Goal: Task Accomplishment & Management: Use online tool/utility

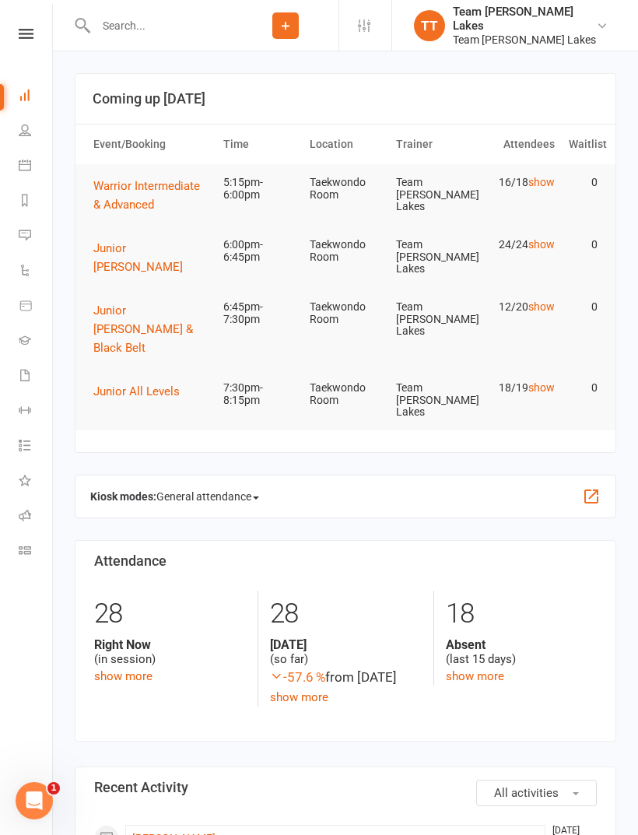
click at [26, 163] on icon at bounding box center [25, 165] width 12 height 12
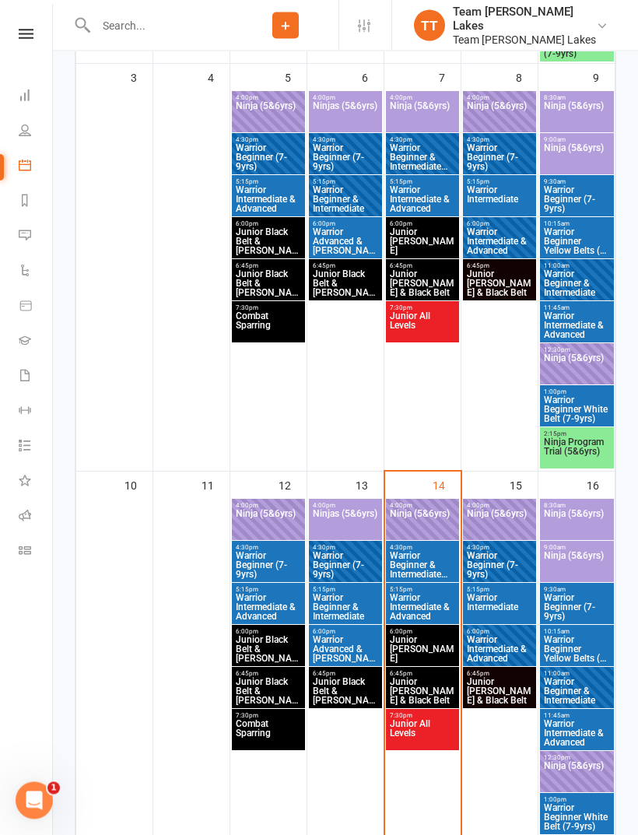
scroll to position [729, 0]
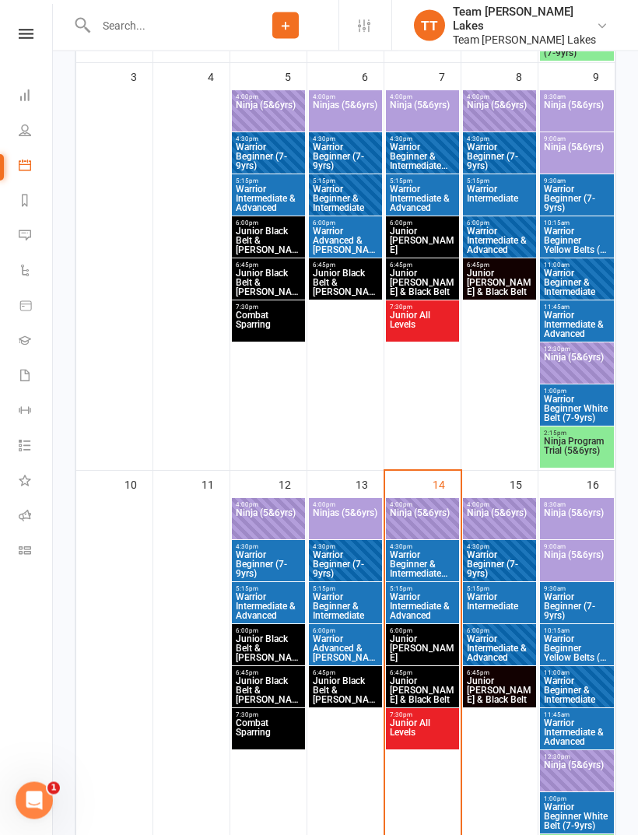
click at [426, 595] on span "Warrior Intermediate & Advanced" at bounding box center [422, 607] width 67 height 28
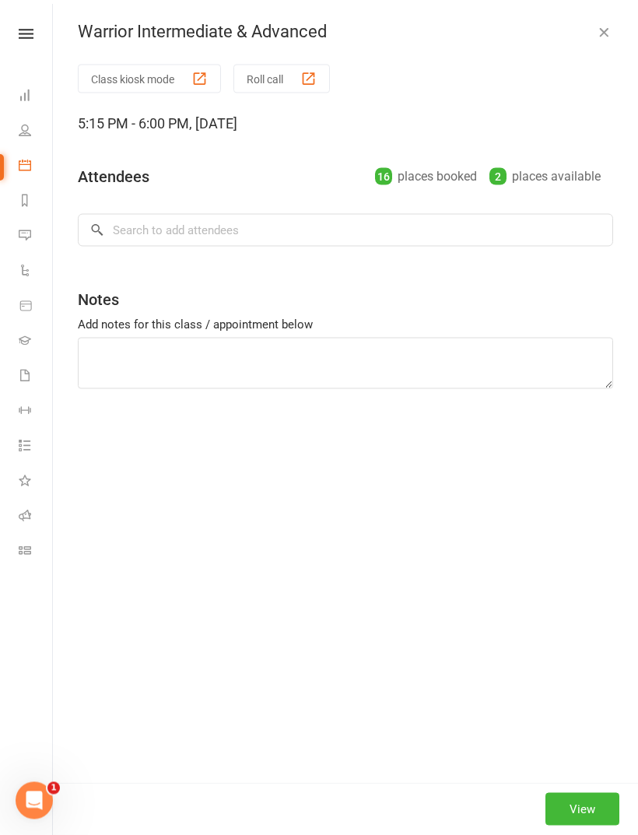
scroll to position [730, 0]
click at [281, 76] on button "Roll call" at bounding box center [281, 79] width 96 height 29
click at [285, 68] on button "Roll call" at bounding box center [281, 79] width 96 height 29
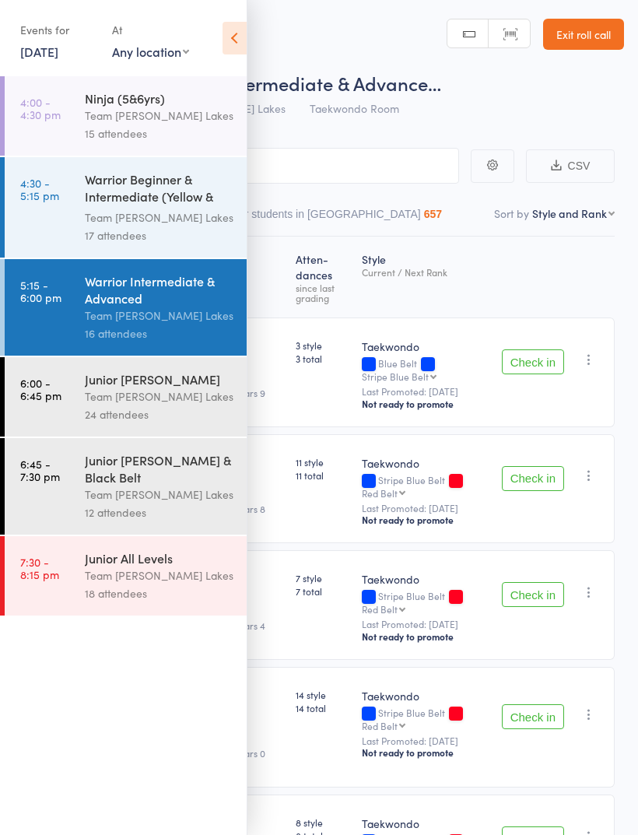
click at [233, 33] on icon at bounding box center [235, 38] width 24 height 33
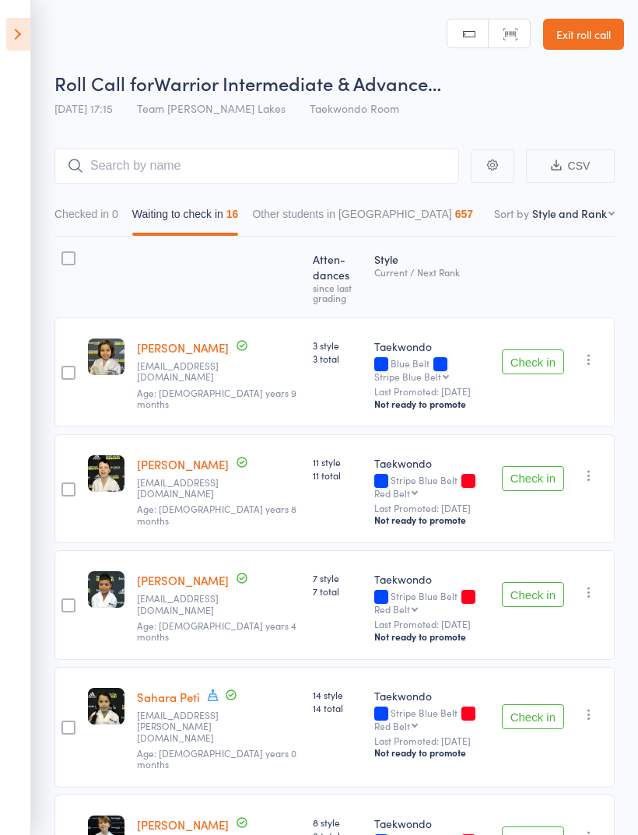
click at [540, 349] on button "Check in" at bounding box center [533, 361] width 62 height 25
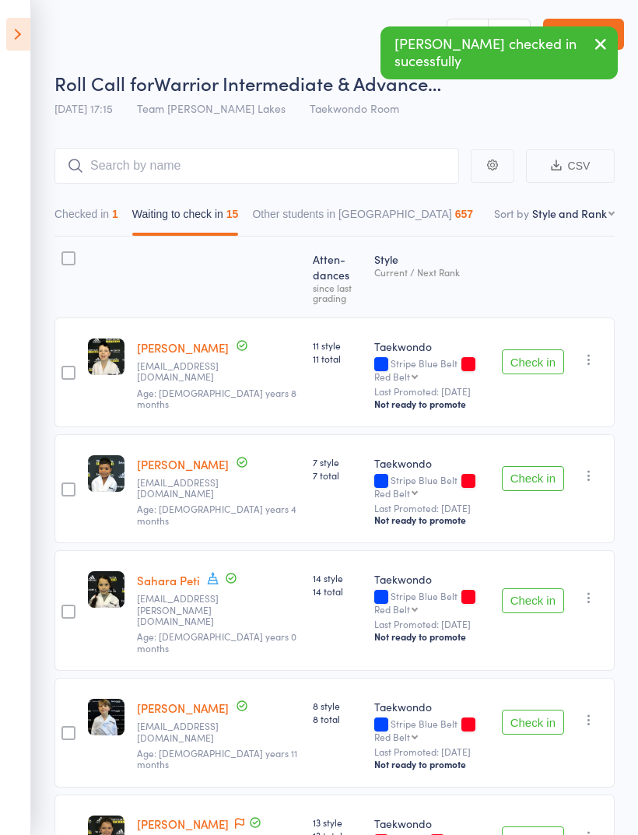
click at [532, 349] on button "Check in" at bounding box center [533, 361] width 62 height 25
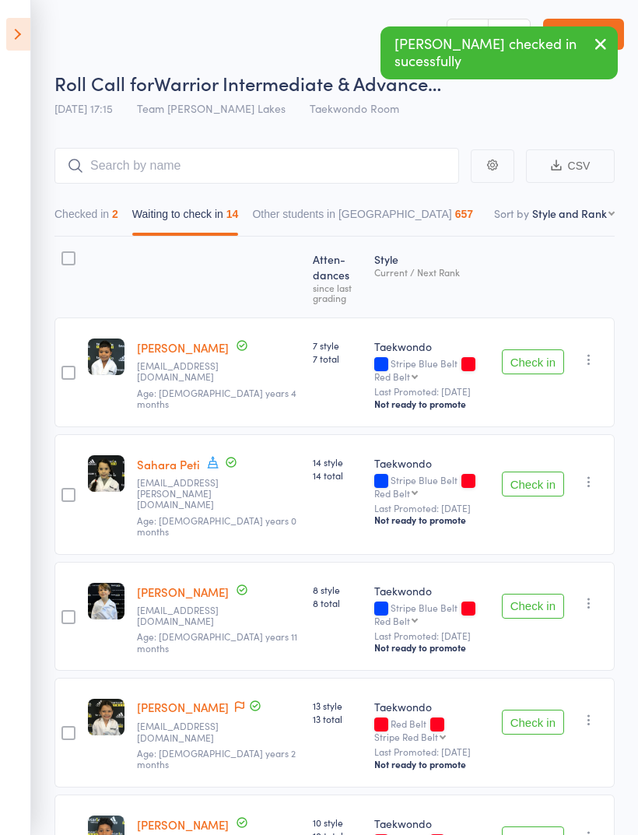
click at [529, 349] on button "Check in" at bounding box center [533, 361] width 62 height 25
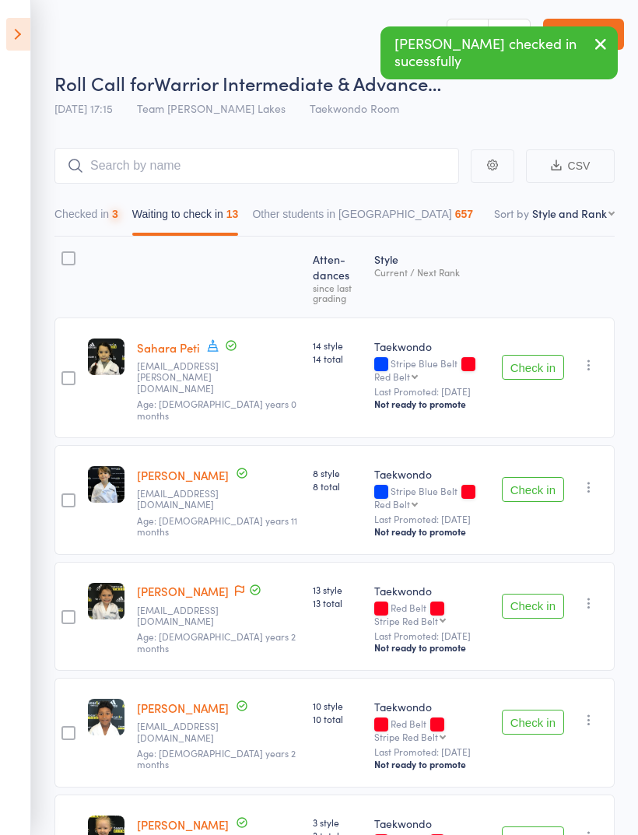
click at [530, 355] on button "Check in" at bounding box center [533, 367] width 62 height 25
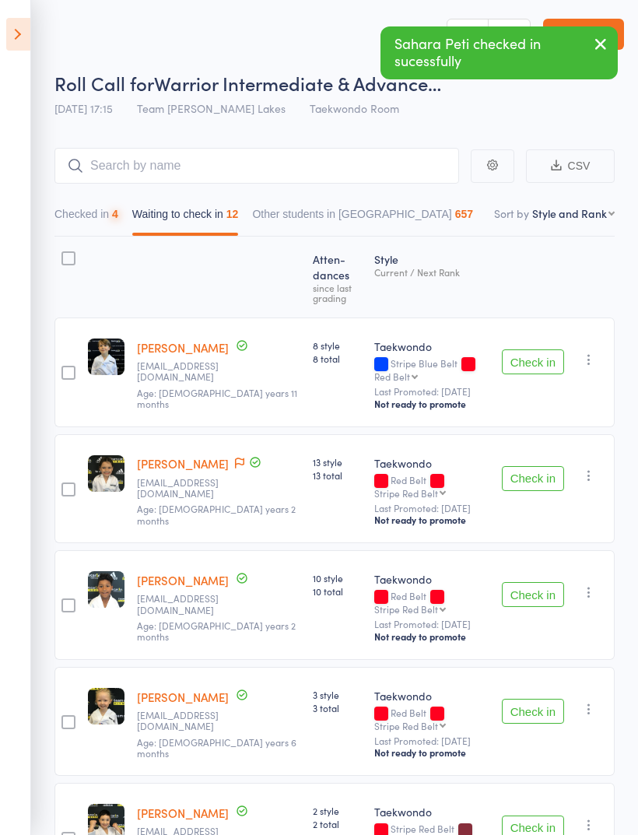
click at [534, 349] on button "Check in" at bounding box center [533, 361] width 62 height 25
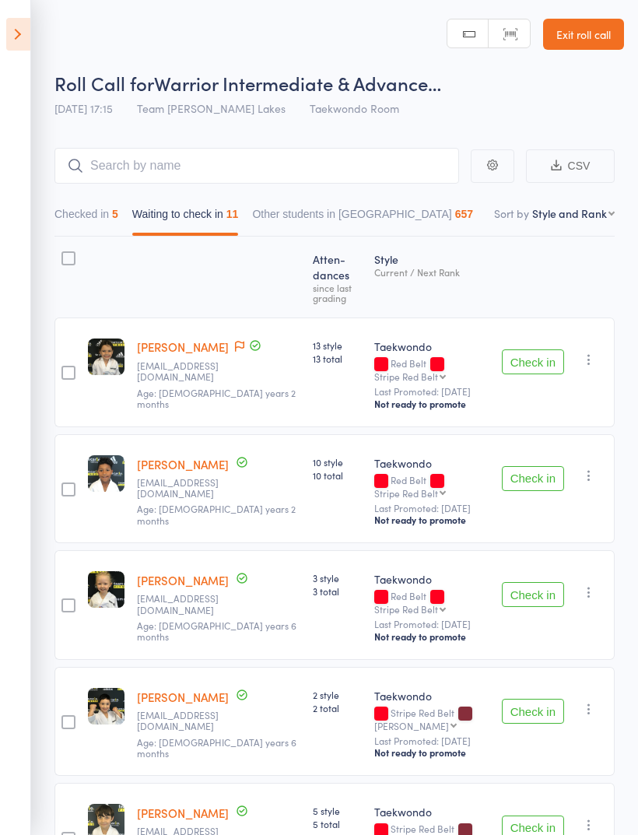
click at [547, 349] on button "Check in" at bounding box center [533, 361] width 62 height 25
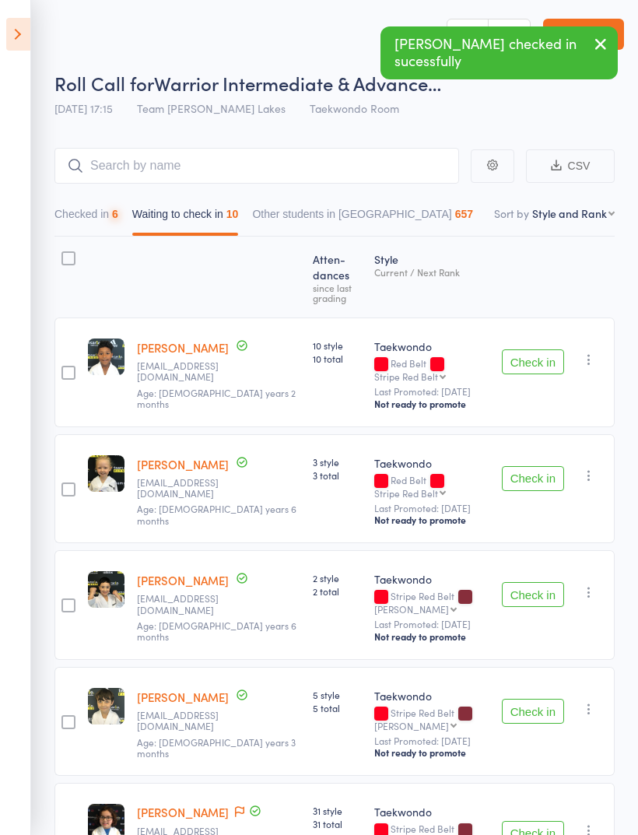
click at [545, 349] on button "Check in" at bounding box center [533, 361] width 62 height 25
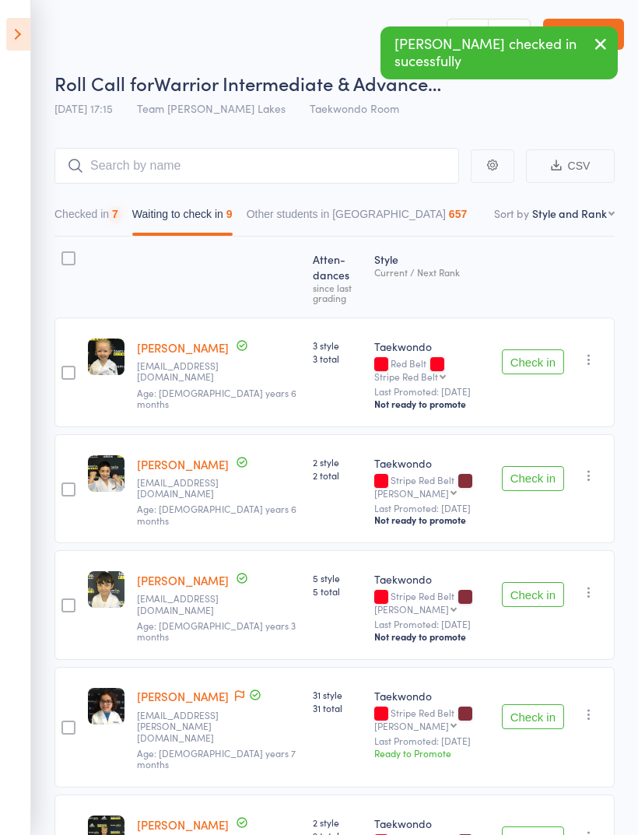
click at [542, 349] on button "Check in" at bounding box center [533, 361] width 62 height 25
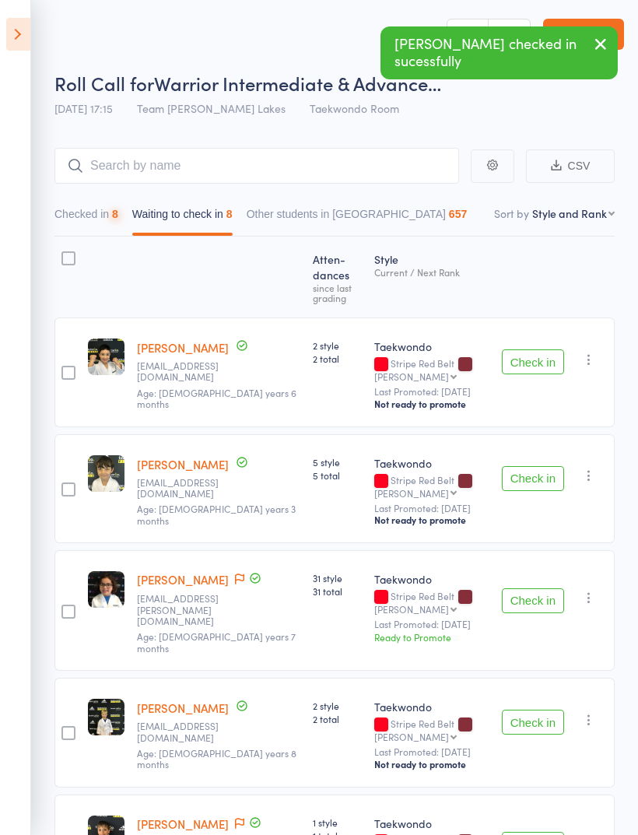
click at [535, 349] on button "Check in" at bounding box center [533, 361] width 62 height 25
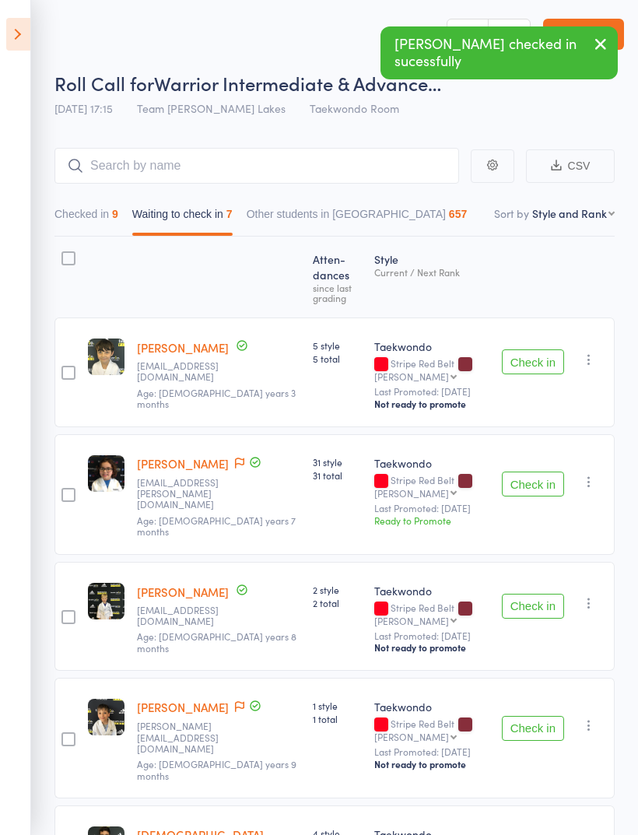
click at [542, 472] on button "Check in" at bounding box center [533, 484] width 62 height 25
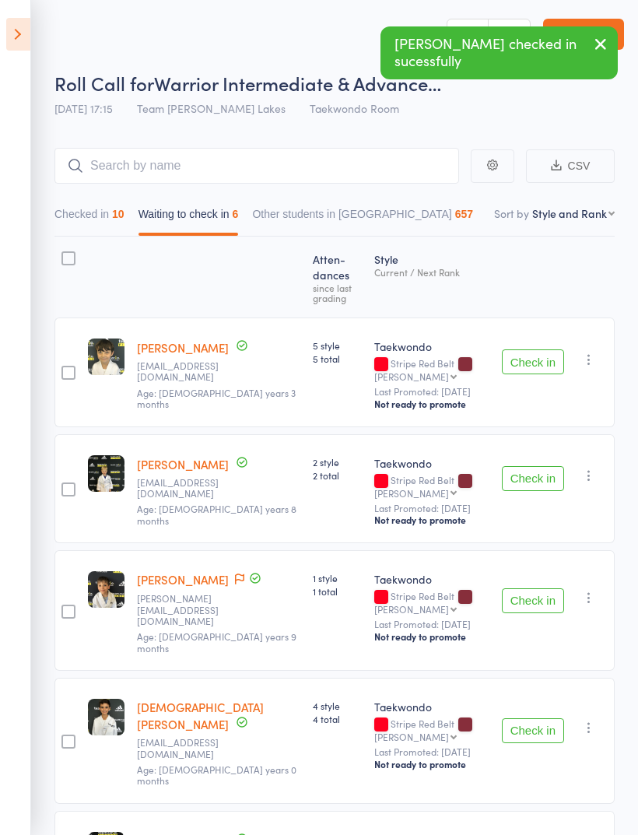
click at [535, 588] on button "Check in" at bounding box center [533, 600] width 62 height 25
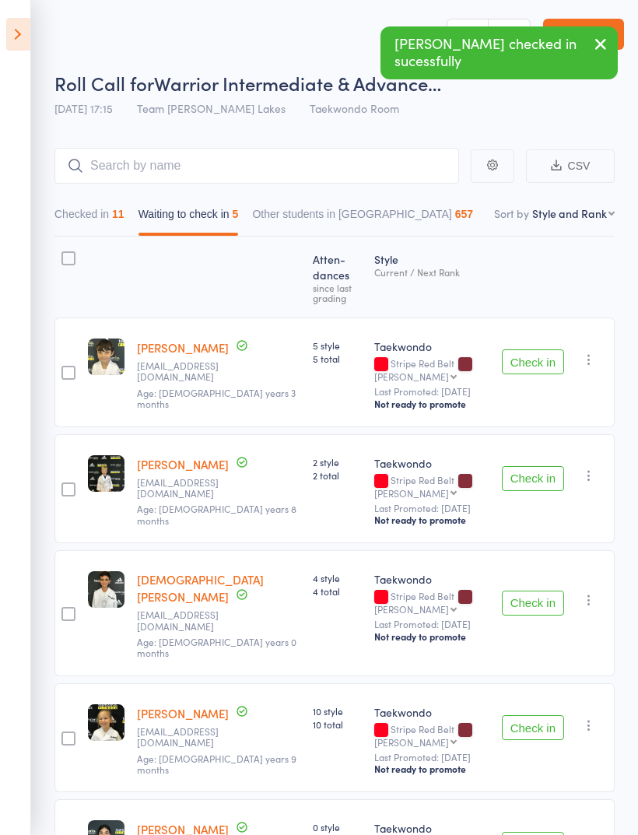
click at [544, 591] on button "Check in" at bounding box center [533, 603] width 62 height 25
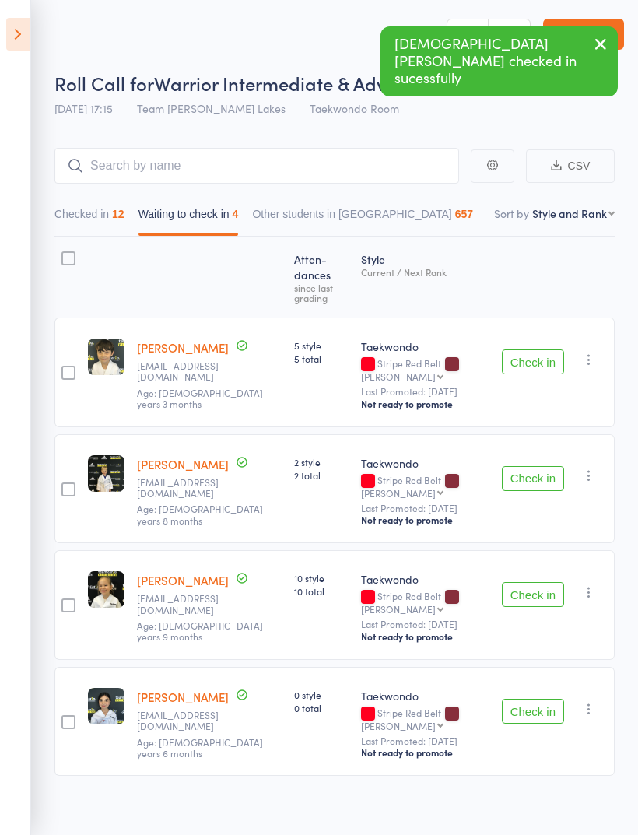
click at [539, 582] on button "Check in" at bounding box center [533, 594] width 62 height 25
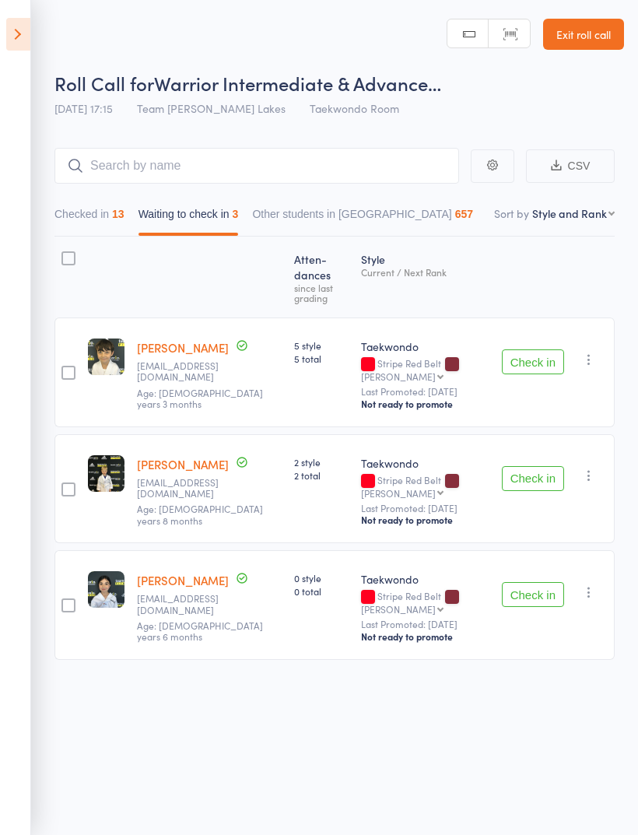
click at [544, 582] on button "Check in" at bounding box center [533, 594] width 62 height 25
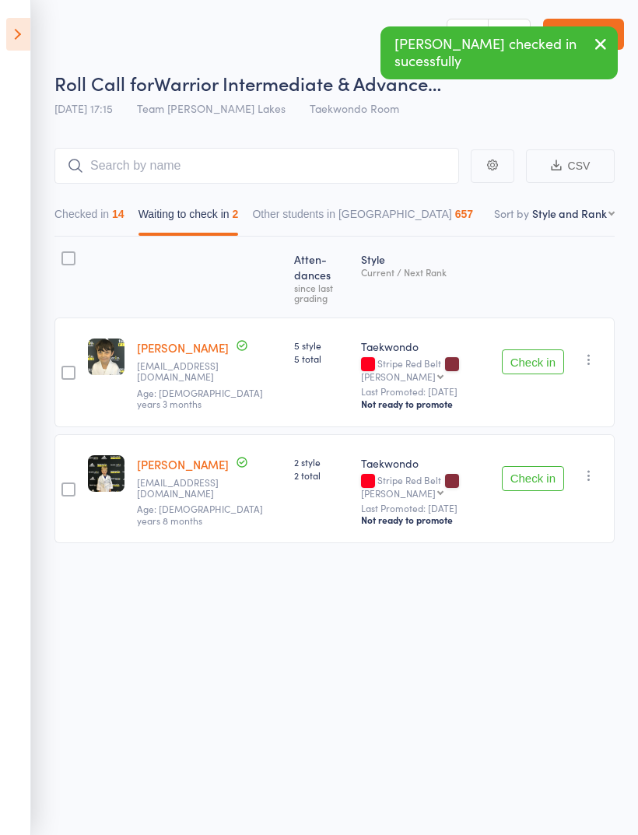
click at [540, 349] on button "Check in" at bounding box center [533, 361] width 62 height 25
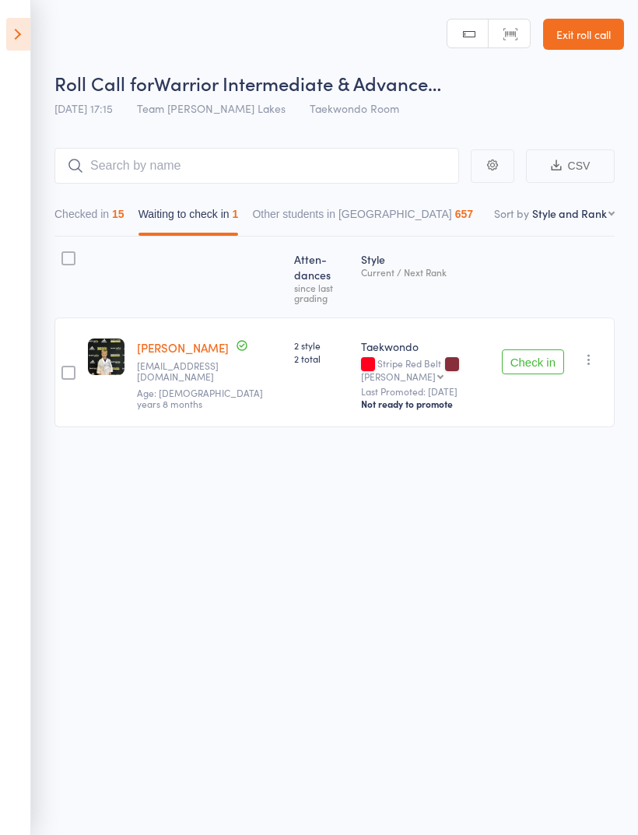
click at [541, 350] on button "Check in" at bounding box center [533, 361] width 62 height 25
click at [538, 349] on button "Check in" at bounding box center [533, 361] width 62 height 25
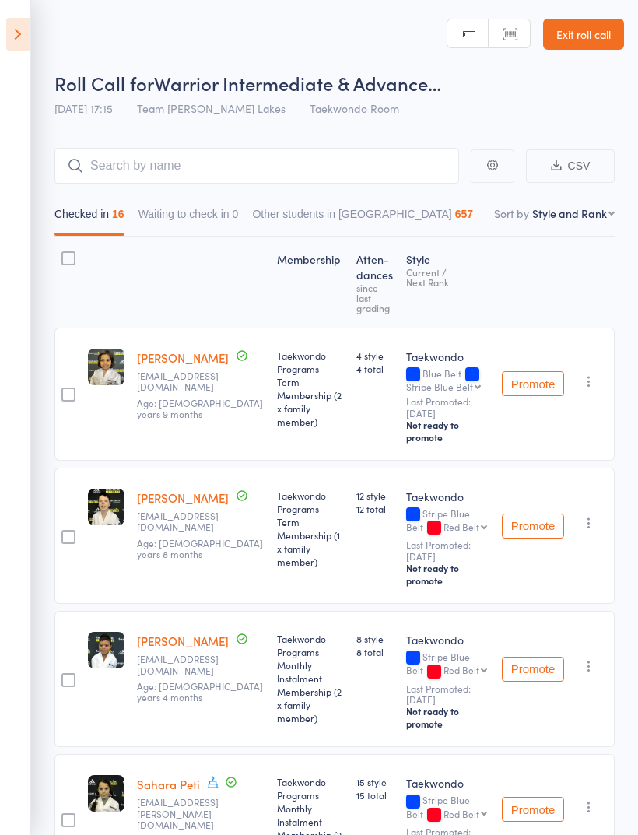
click at [186, 211] on button "Waiting to check in 0" at bounding box center [189, 218] width 100 height 36
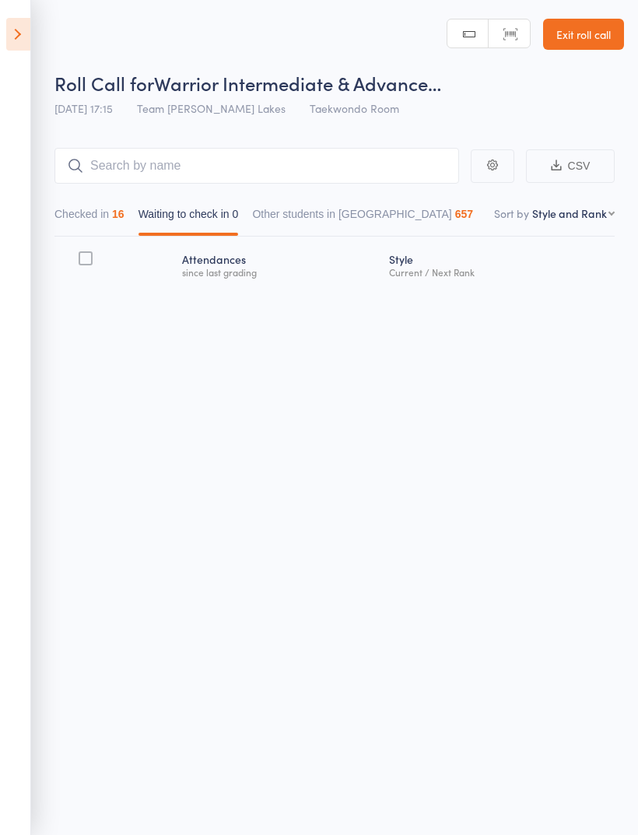
click at [96, 214] on button "Checked in 16" at bounding box center [89, 218] width 70 height 36
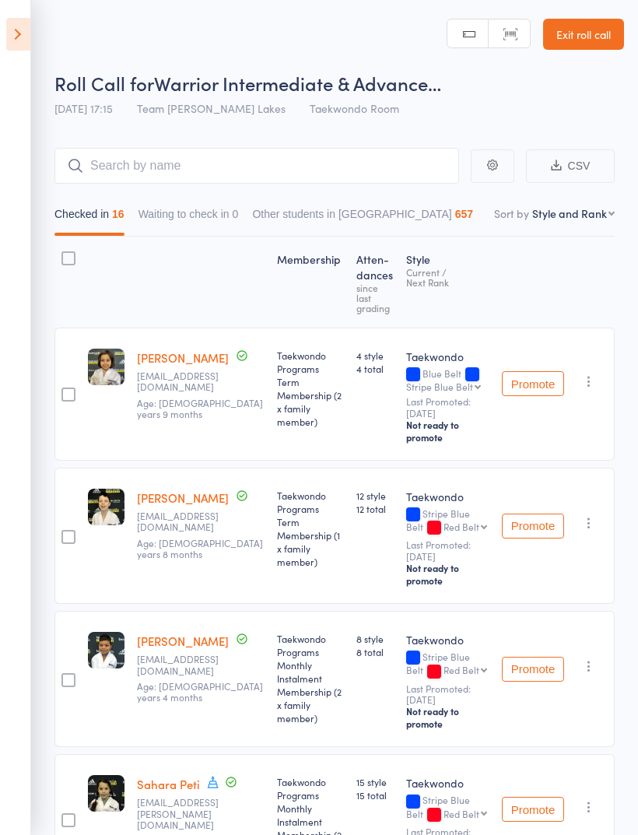
click at [205, 212] on button "Waiting to check in 0" at bounding box center [189, 218] width 100 height 36
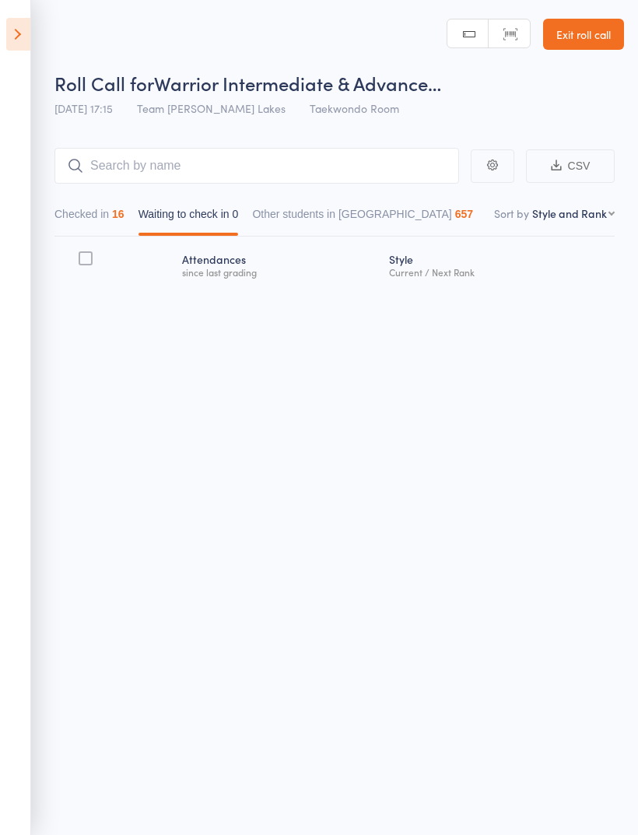
click at [102, 204] on button "Checked in 16" at bounding box center [89, 218] width 70 height 36
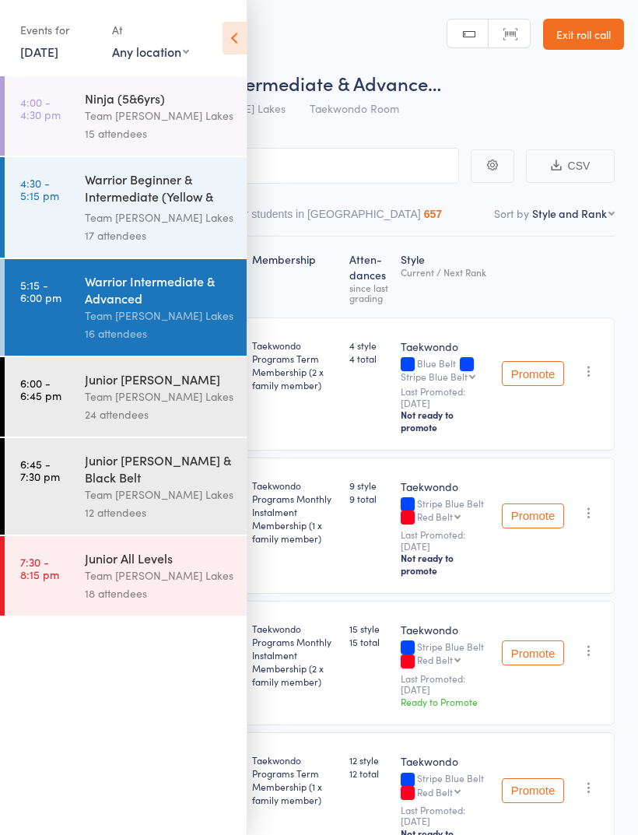
click at [229, 36] on icon at bounding box center [235, 38] width 24 height 33
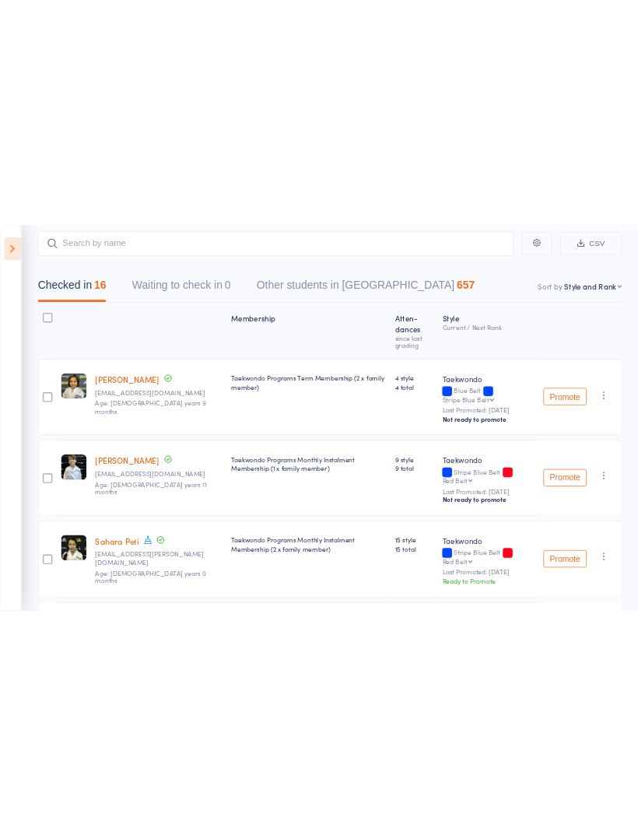
scroll to position [24, 0]
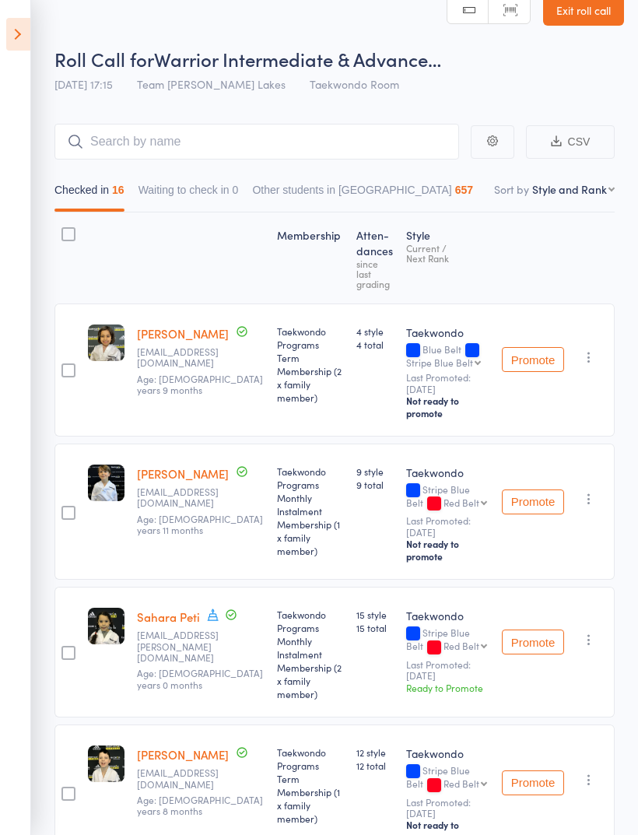
click at [588, 5] on link "Exit roll call" at bounding box center [583, 10] width 81 height 31
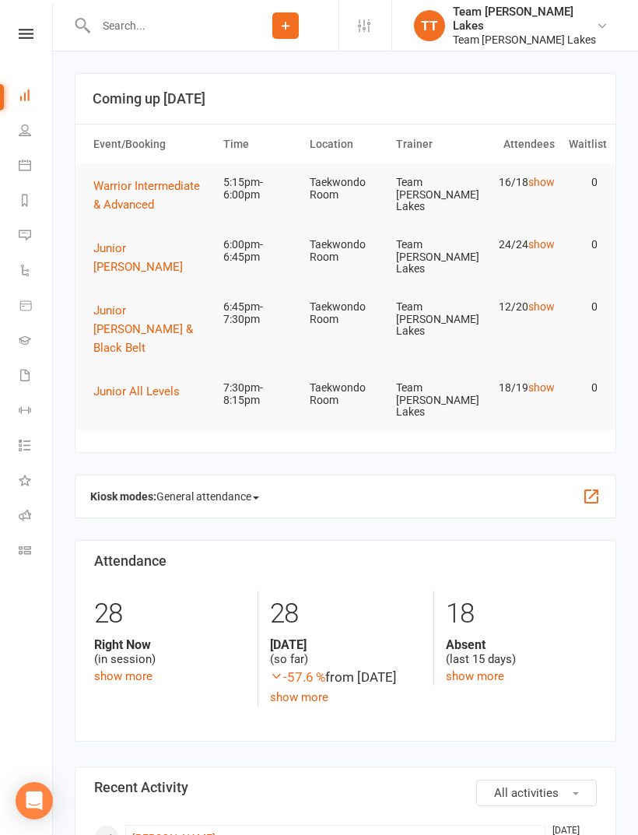
click at [24, 161] on icon at bounding box center [25, 165] width 12 height 12
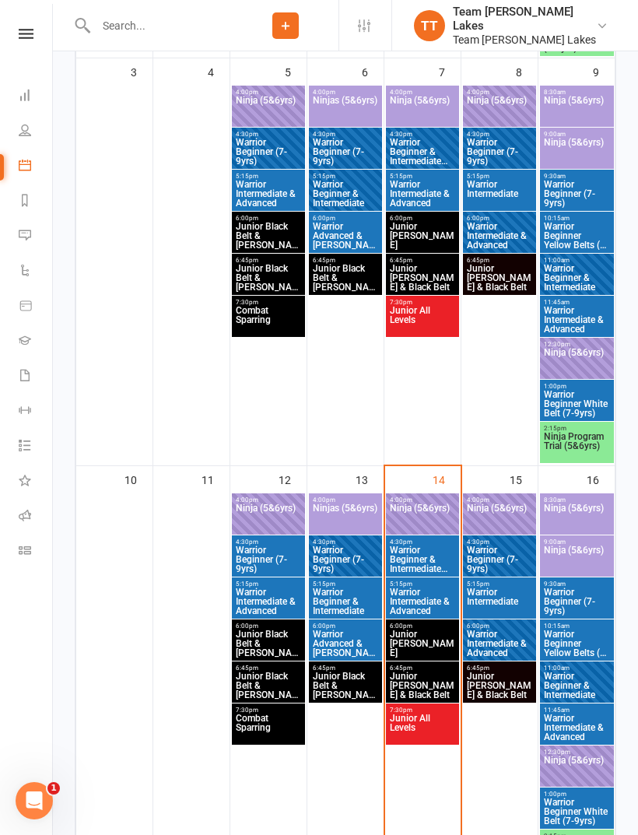
scroll to position [736, 0]
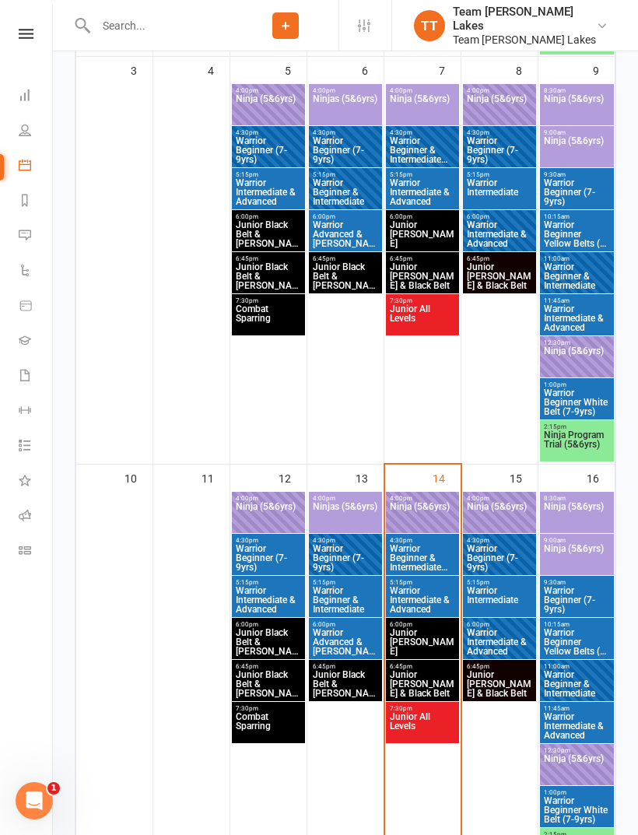
click at [436, 591] on span "Warrior Intermediate & Advanced" at bounding box center [422, 600] width 67 height 28
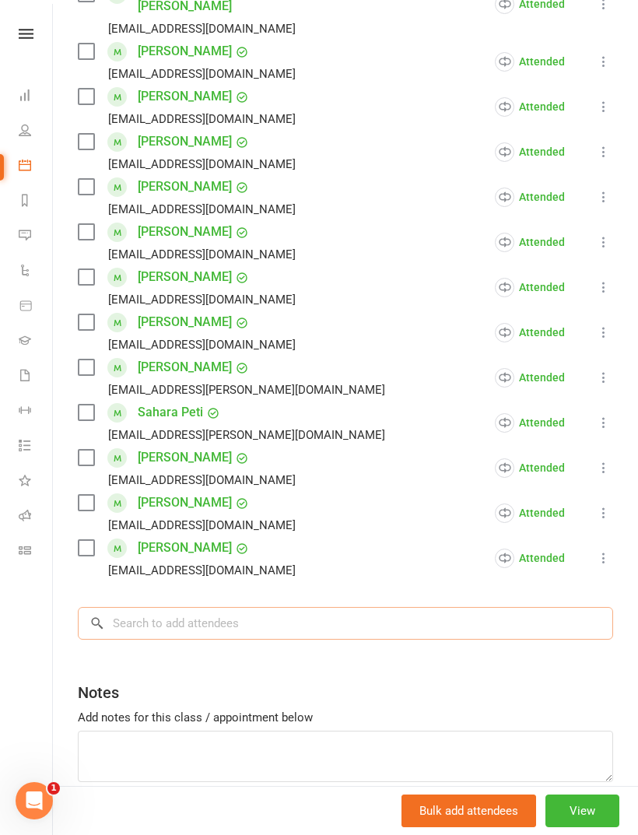
click at [224, 607] on input "search" at bounding box center [345, 623] width 535 height 33
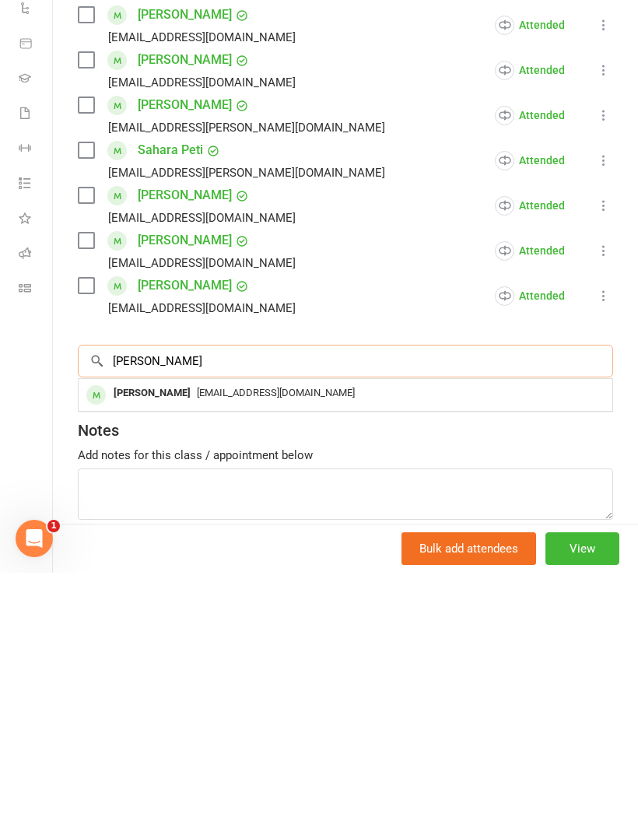
type input "Gautan"
click at [274, 644] on div "[EMAIL_ADDRESS][DOMAIN_NAME]" at bounding box center [345, 655] width 521 height 23
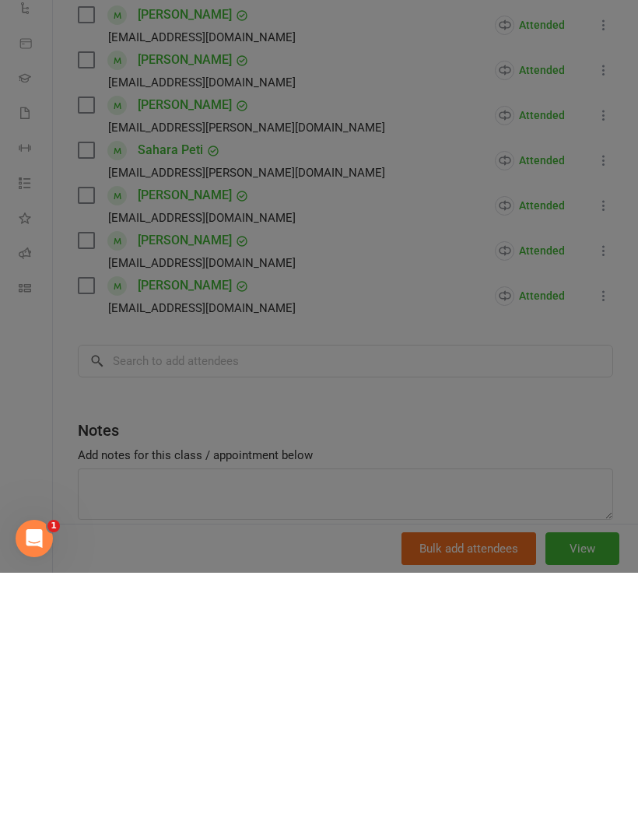
scroll to position [1024, 0]
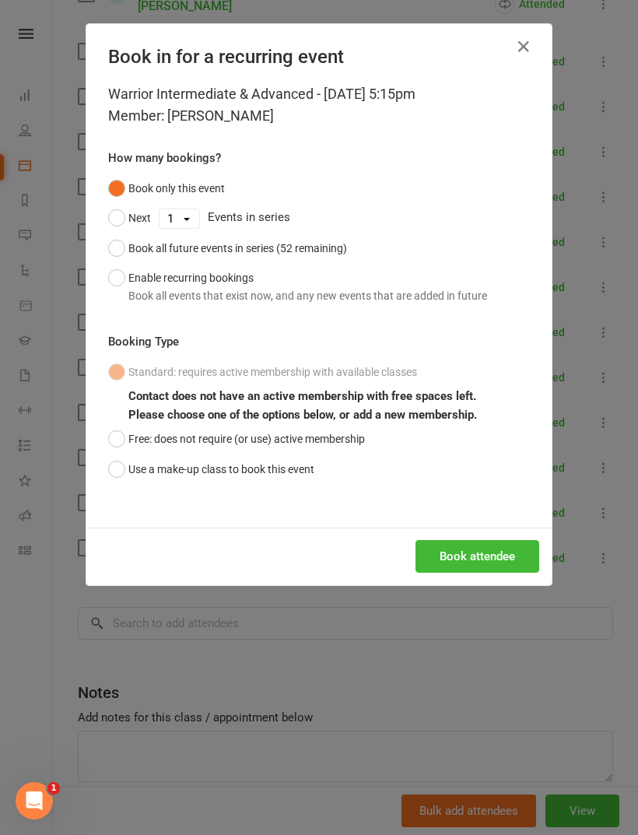
click at [258, 461] on button "Use a make-up class to book this event" at bounding box center [211, 469] width 206 height 30
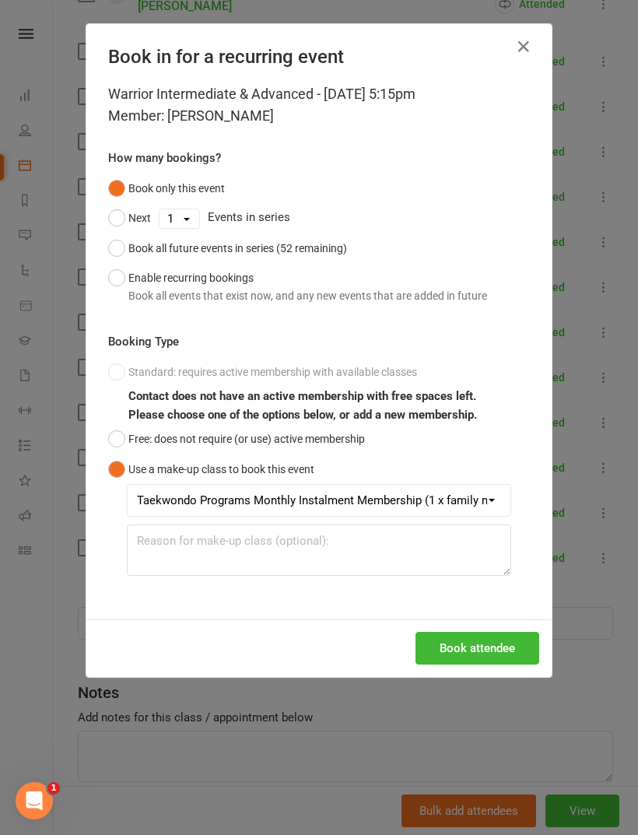
click at [493, 640] on button "Book attendee" at bounding box center [478, 648] width 124 height 33
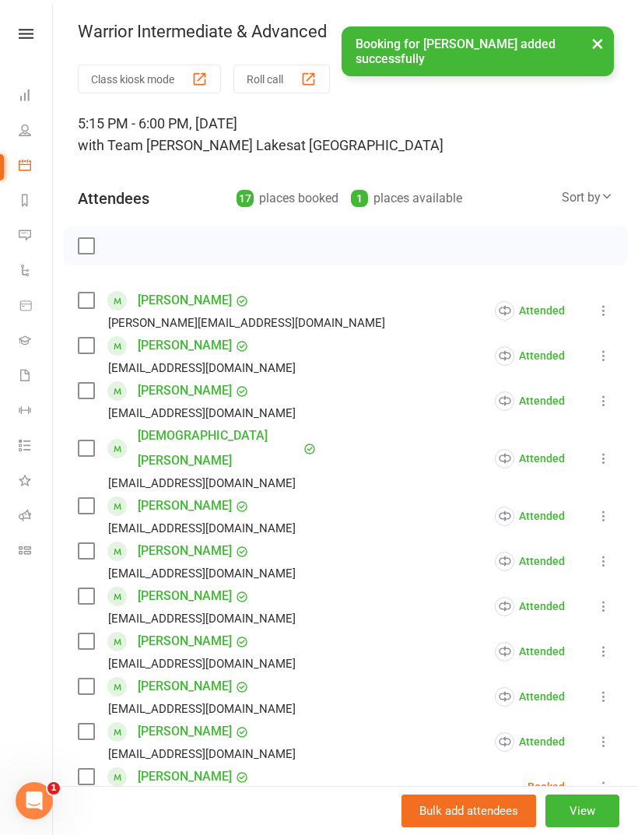
scroll to position [0, 0]
click at [279, 26] on div "× Booking for Gautam Miryala added successfully" at bounding box center [309, 26] width 618 height 0
click at [276, 70] on button "Roll call" at bounding box center [281, 79] width 96 height 29
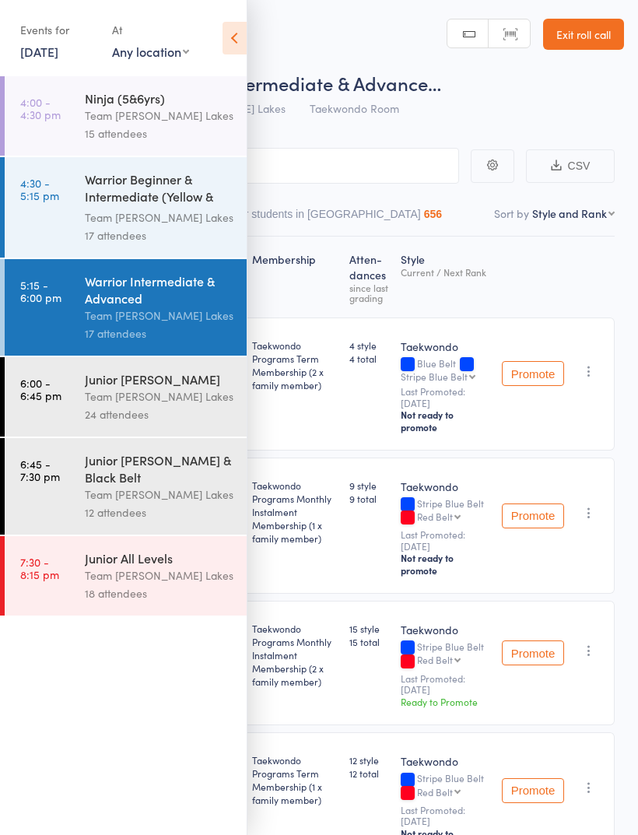
click at [237, 33] on icon at bounding box center [235, 38] width 24 height 33
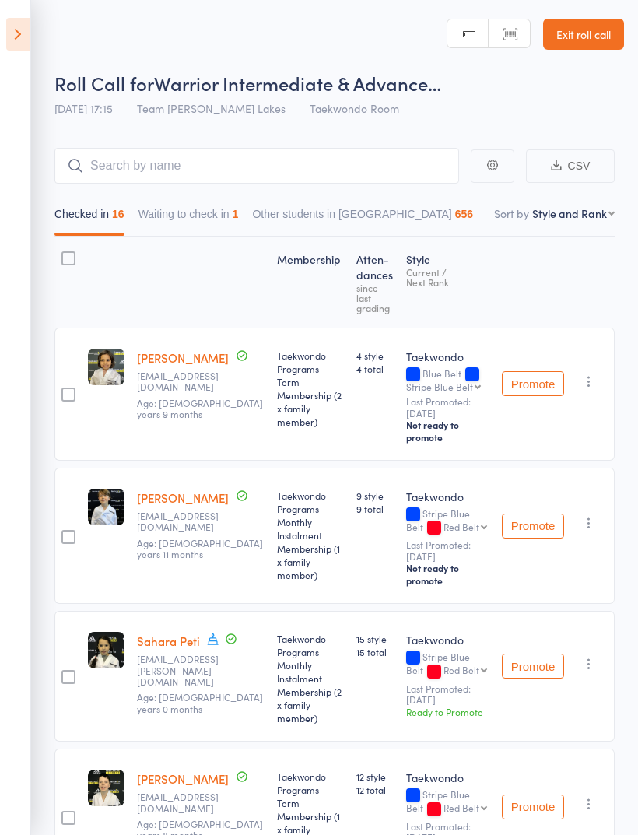
click at [218, 209] on button "Waiting to check in 1" at bounding box center [189, 218] width 100 height 36
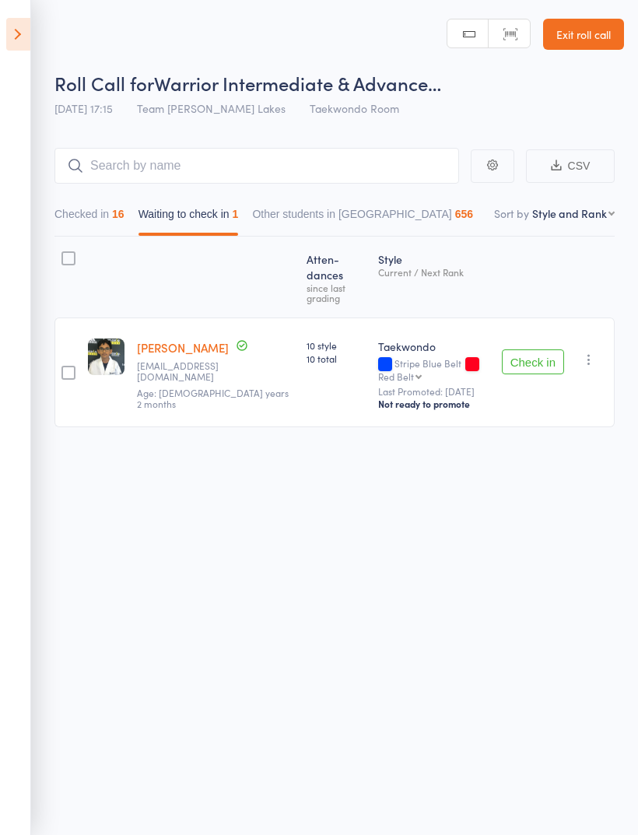
click at [68, 366] on div at bounding box center [68, 373] width 14 height 14
click at [65, 368] on input "checkbox" at bounding box center [65, 368] width 0 height 0
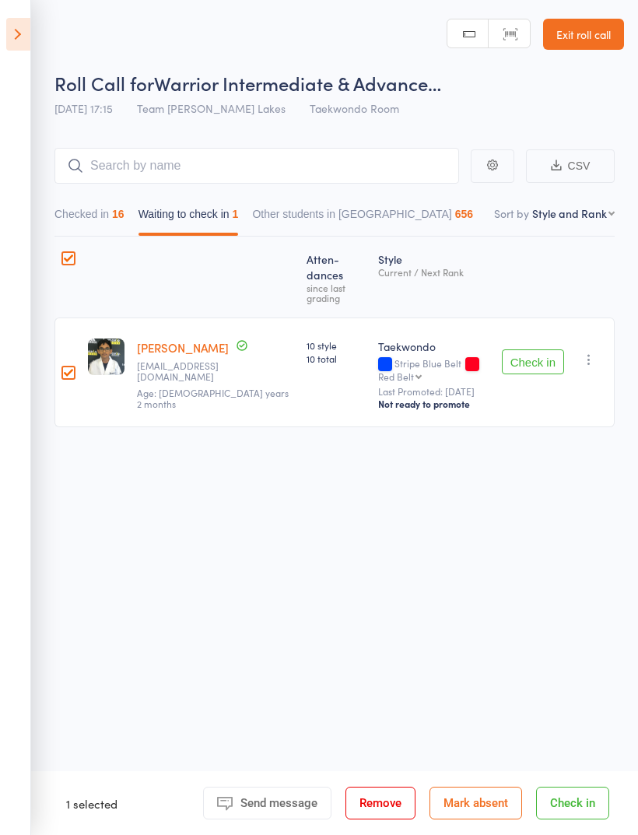
click at [54, 358] on main "CSV Checked in 16 Waiting to check in 1 Other students in Taekwondo 656 Sort by…" at bounding box center [319, 311] width 638 height 372
click at [75, 366] on div at bounding box center [68, 373] width 14 height 14
click at [65, 368] on input "checkbox" at bounding box center [65, 368] width 0 height 0
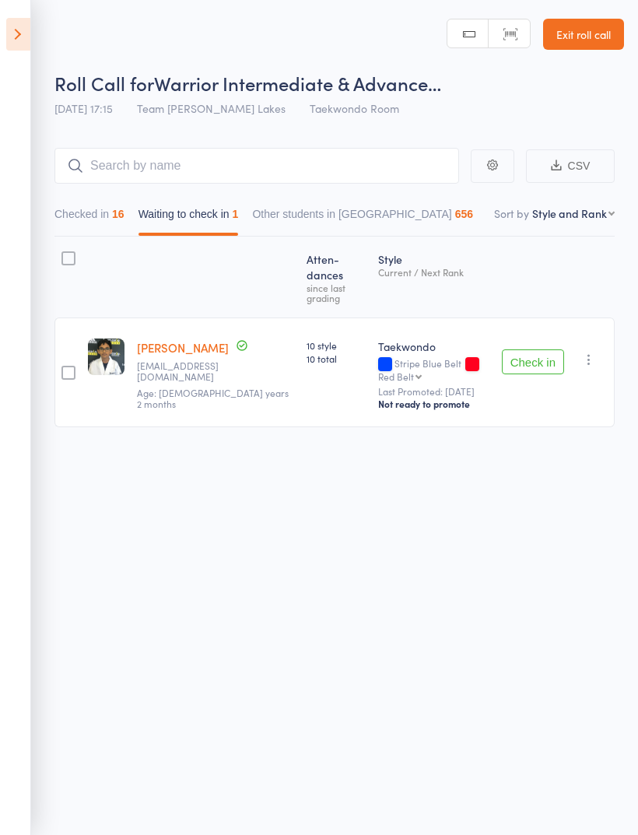
click at [543, 349] on button "Check in" at bounding box center [533, 361] width 62 height 25
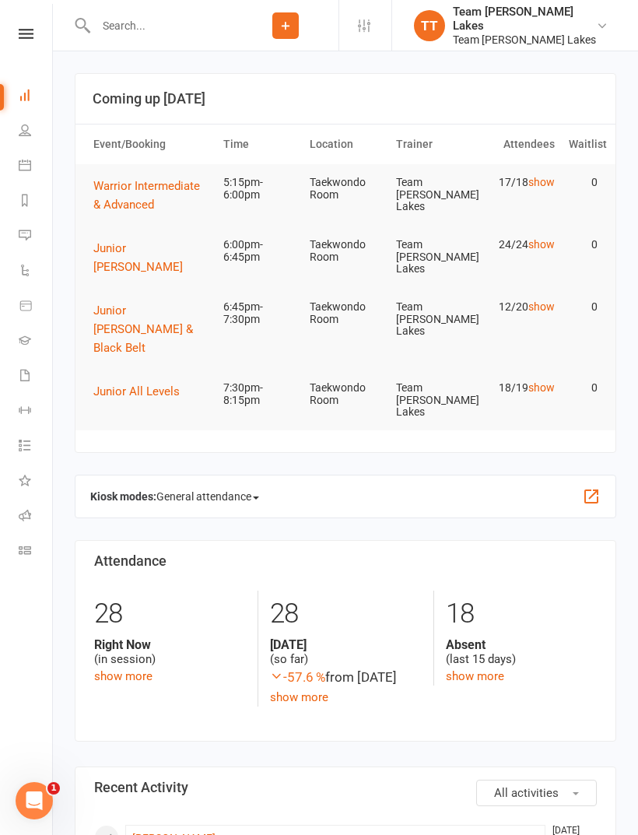
click at [5, 158] on li "Calendar" at bounding box center [26, 166] width 52 height 35
click at [26, 163] on icon at bounding box center [25, 165] width 12 height 12
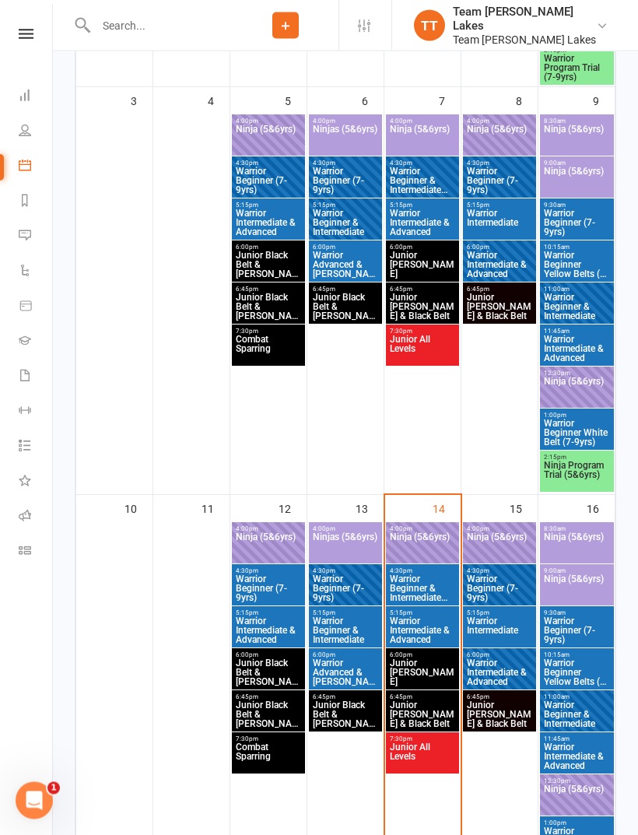
scroll to position [706, 0]
